Goal: Find specific page/section

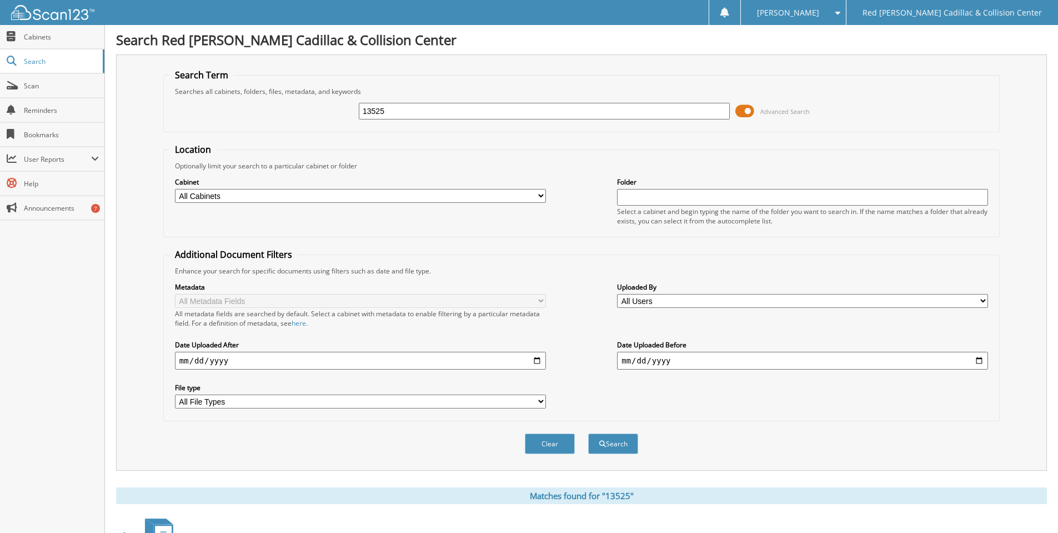
click at [389, 111] on input "13525" at bounding box center [544, 111] width 371 height 17
paste input "LW254097"
type input "LW254097"
click at [588, 433] on button "Search" at bounding box center [613, 443] width 50 height 21
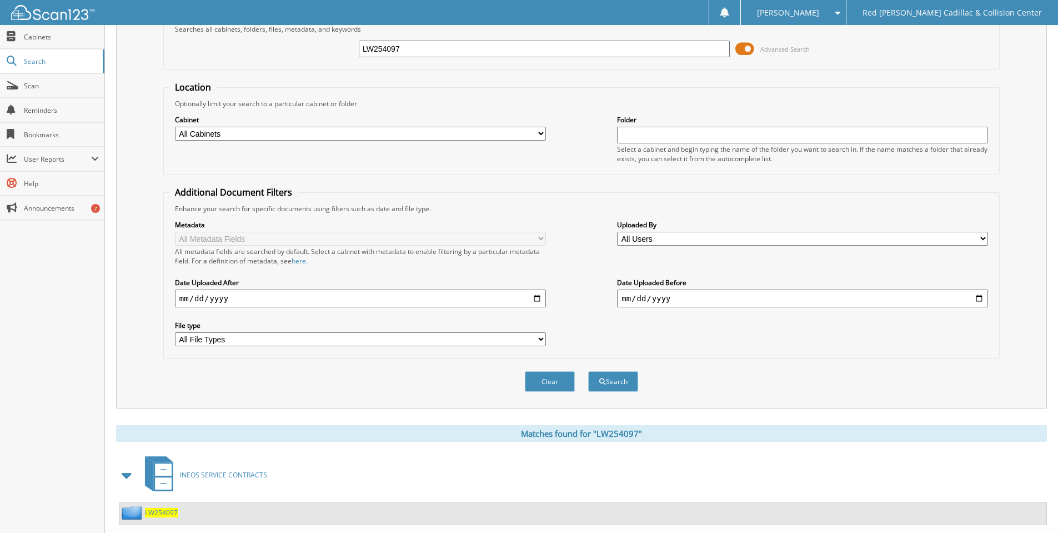
scroll to position [88, 0]
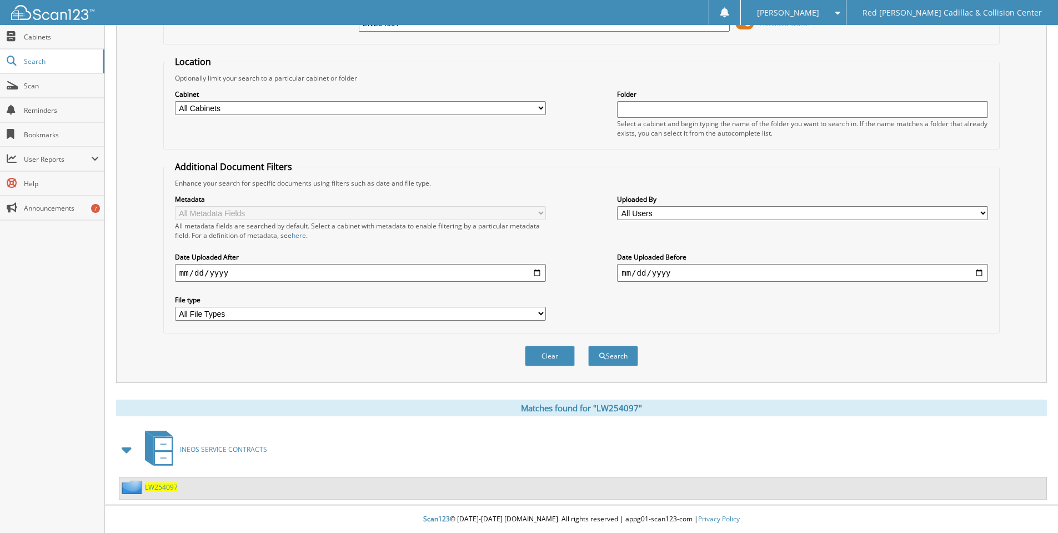
click at [161, 485] on span "LW254097" at bounding box center [161, 486] width 33 height 9
